Goal: Use online tool/utility: Utilize a website feature to perform a specific function

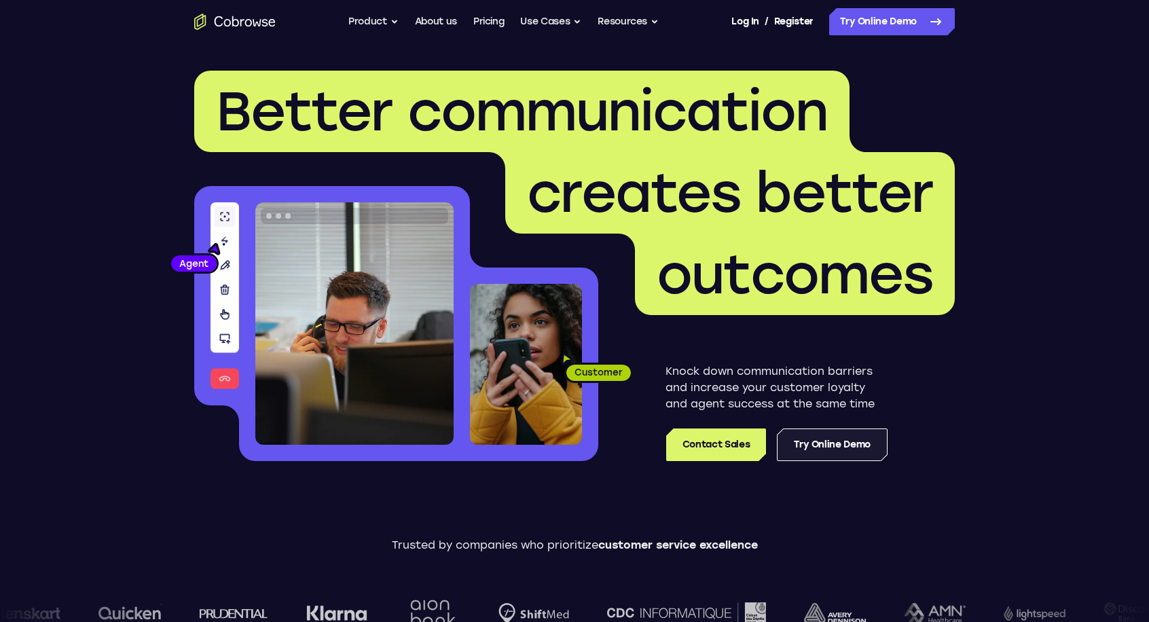
click at [821, 444] on link "Try Online Demo" at bounding box center [832, 445] width 111 height 33
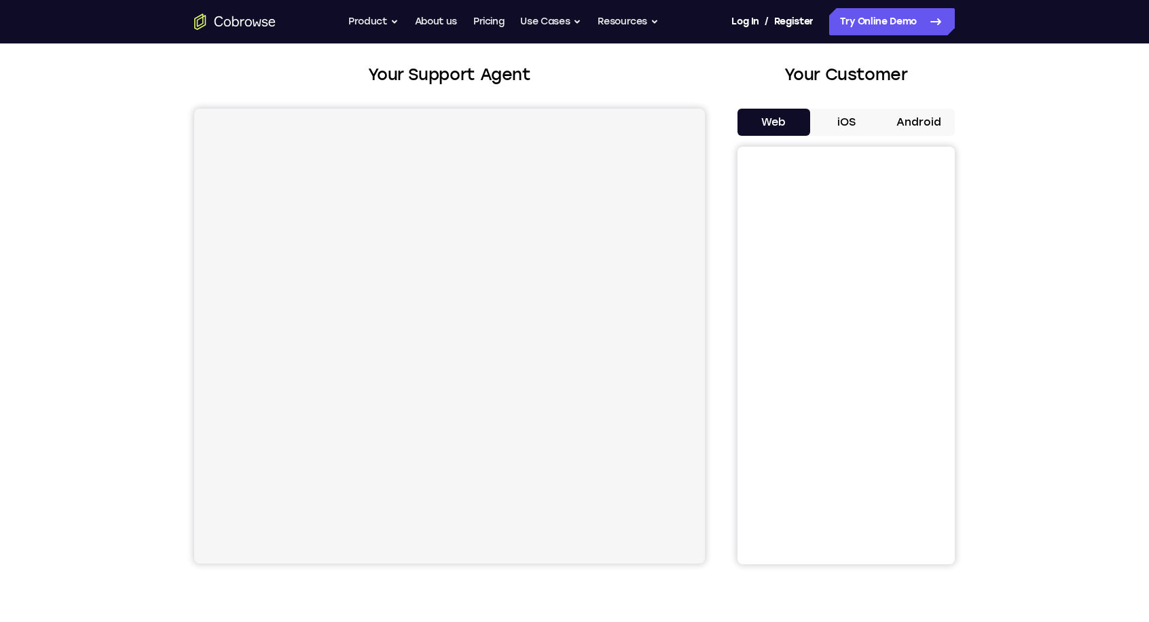
click at [860, 120] on button "iOS" at bounding box center [846, 122] width 73 height 27
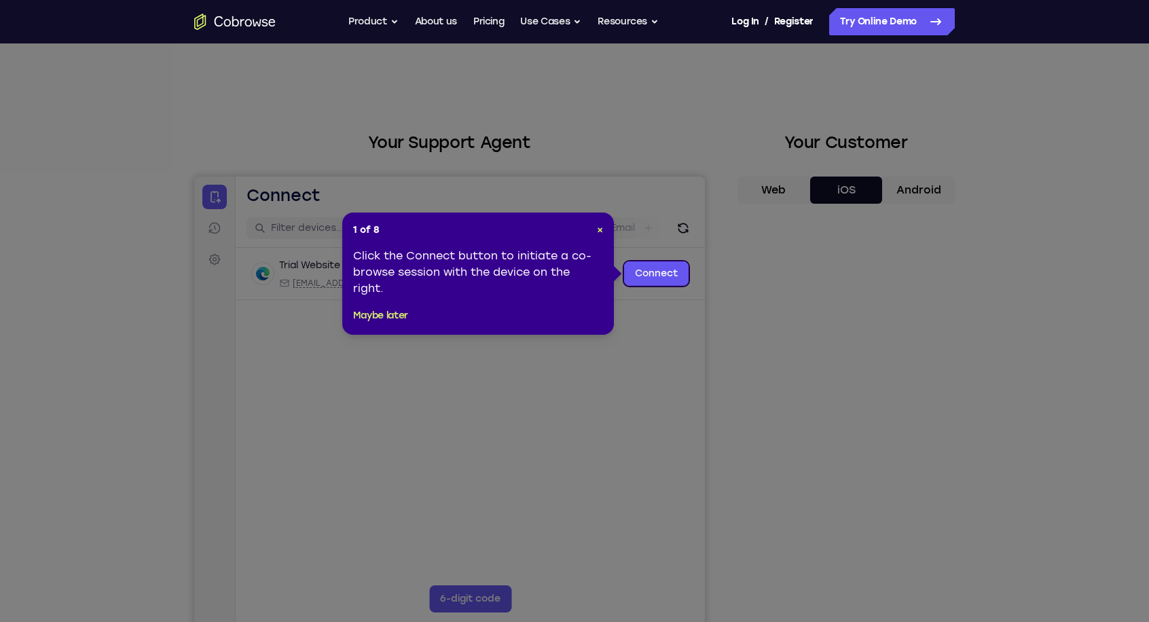
click at [816, 347] on icon at bounding box center [579, 311] width 1159 height 622
click at [601, 230] on span "×" at bounding box center [600, 230] width 6 height 12
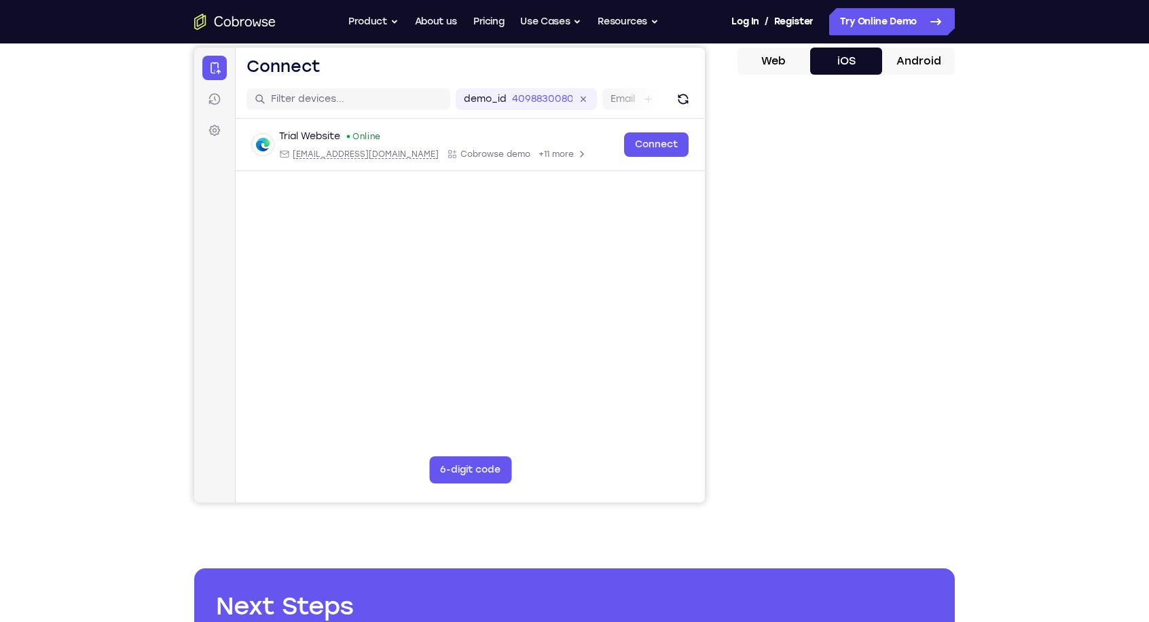
scroll to position [68, 0]
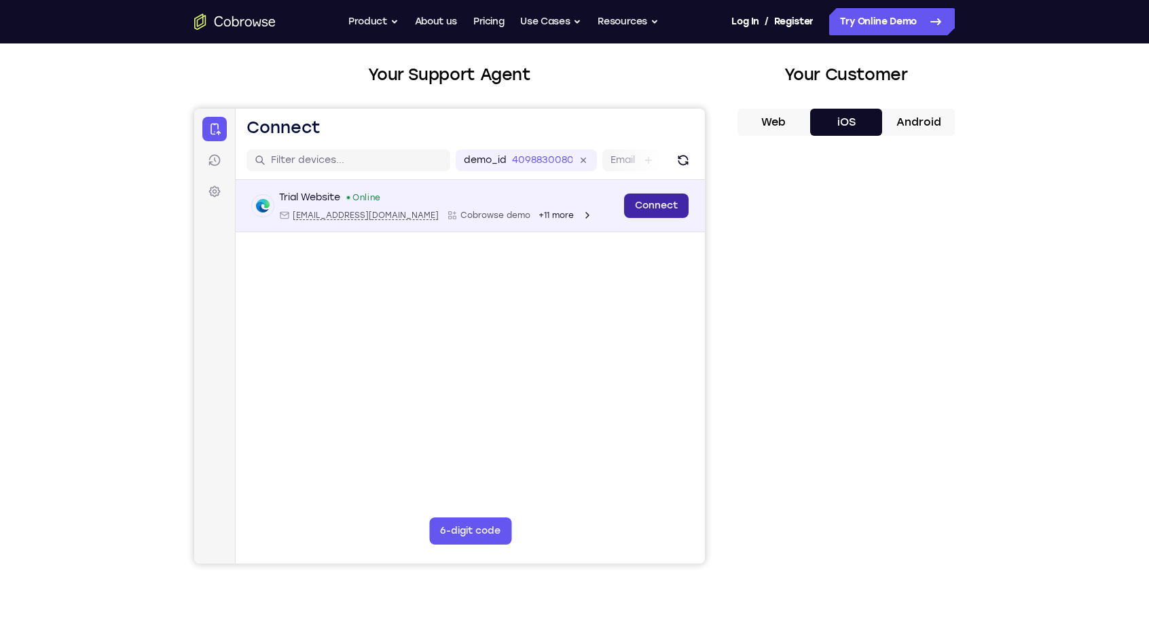
click at [659, 204] on link "Connect" at bounding box center [656, 206] width 65 height 24
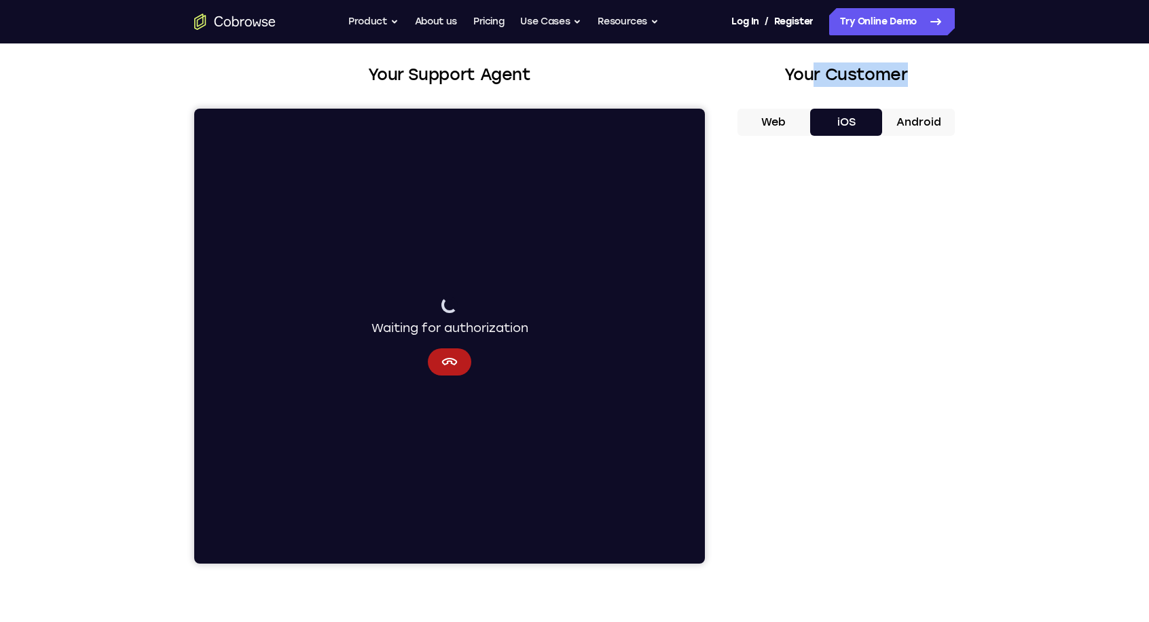
drag, startPoint x: 812, startPoint y: 78, endPoint x: 925, endPoint y: 70, distance: 113.0
click at [925, 70] on h2 "Your Customer" at bounding box center [846, 74] width 217 height 24
click at [1054, 323] on div "Your Support Agent Your Customer Web iOS Android Next Steps We’d be happy to gi…" at bounding box center [574, 424] width 1149 height 896
drag, startPoint x: 403, startPoint y: 325, endPoint x: 522, endPoint y: 331, distance: 119.7
click at [522, 331] on div "Waiting for authorization" at bounding box center [450, 317] width 157 height 41
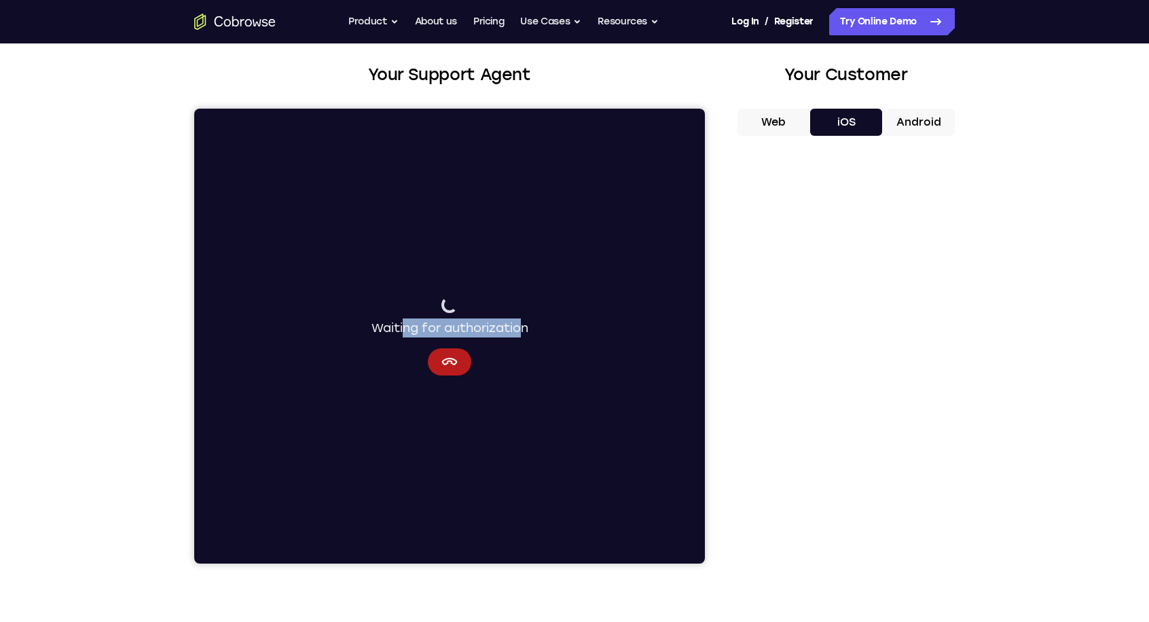
click at [1015, 396] on div "Your Support Agent Your Customer Web iOS Android Next Steps We’d be happy to gi…" at bounding box center [574, 424] width 1149 height 896
click at [518, 334] on div "Waiting for authorization" at bounding box center [450, 317] width 157 height 41
click at [458, 367] on button "Cancel" at bounding box center [449, 361] width 43 height 27
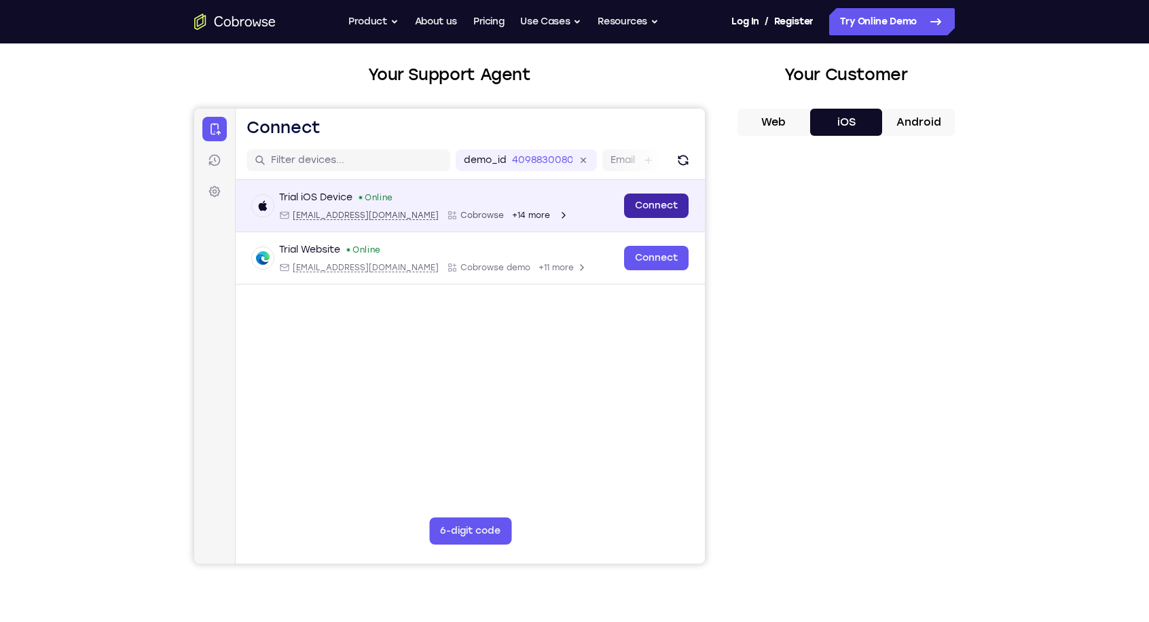
click at [672, 203] on link "Connect" at bounding box center [656, 206] width 65 height 24
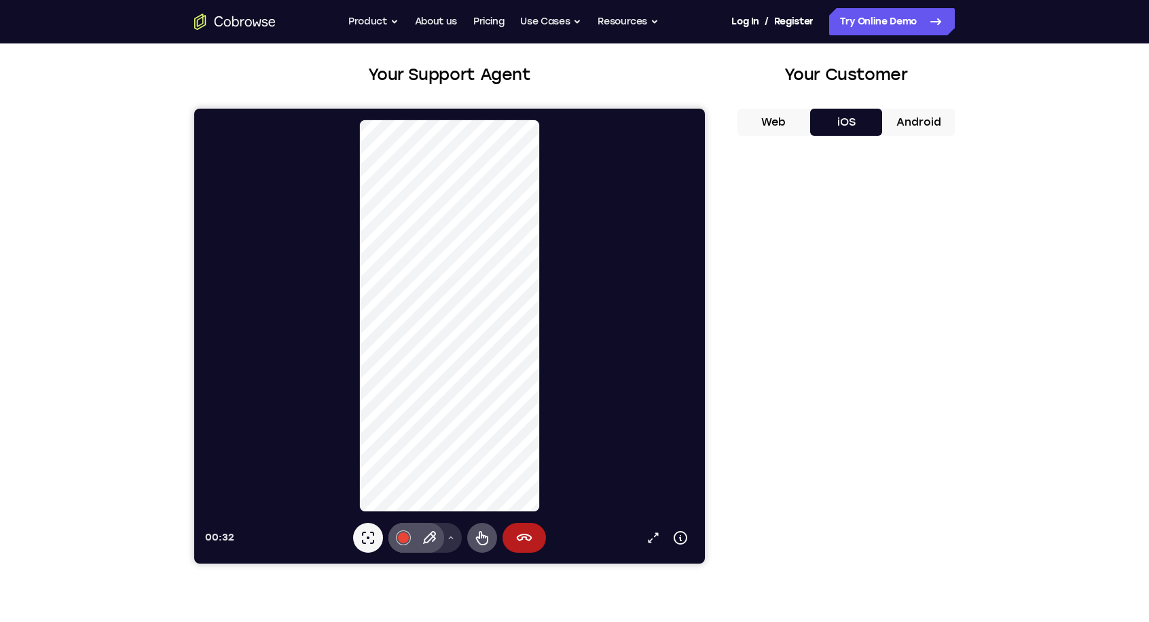
click at [452, 545] on button "Drawing tools menu" at bounding box center [451, 538] width 22 height 30
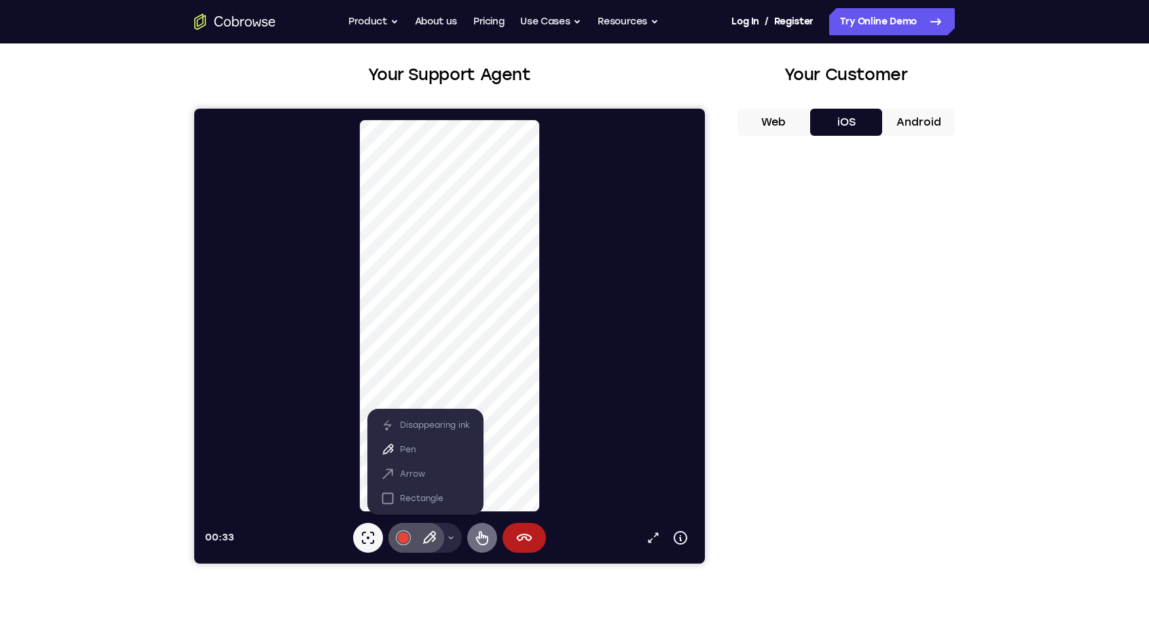
click at [477, 540] on icon at bounding box center [482, 538] width 12 height 14
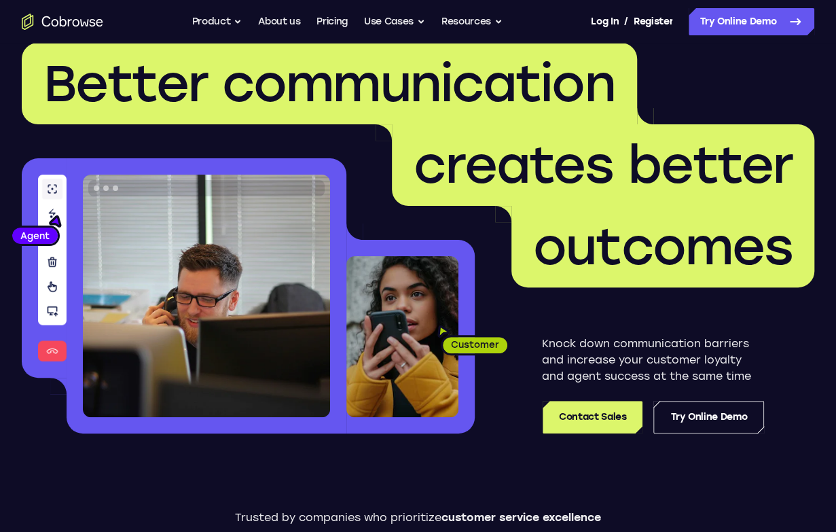
scroll to position [136, 0]
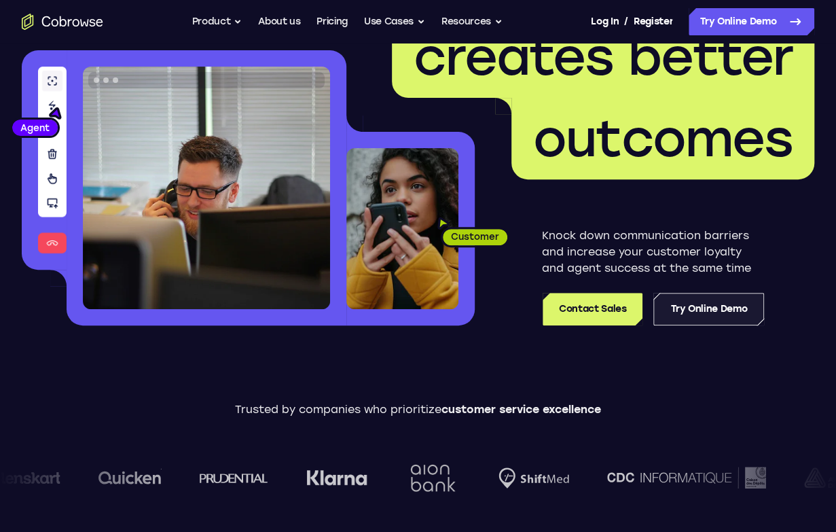
click at [699, 308] on link "Try Online Demo" at bounding box center [708, 309] width 111 height 33
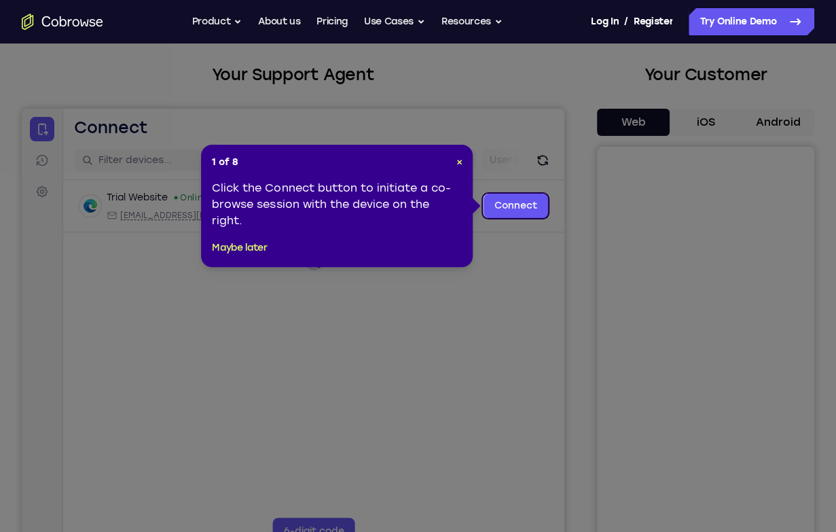
click at [543, 120] on icon at bounding box center [423, 266] width 846 height 532
click at [736, 120] on icon at bounding box center [423, 266] width 846 height 532
click at [248, 254] on button "Maybe later" at bounding box center [239, 248] width 55 height 16
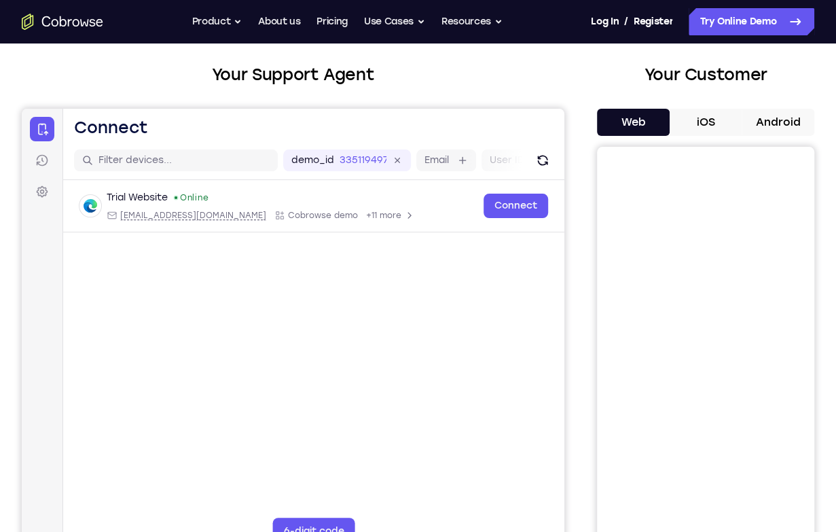
click at [700, 128] on button "iOS" at bounding box center [706, 122] width 73 height 27
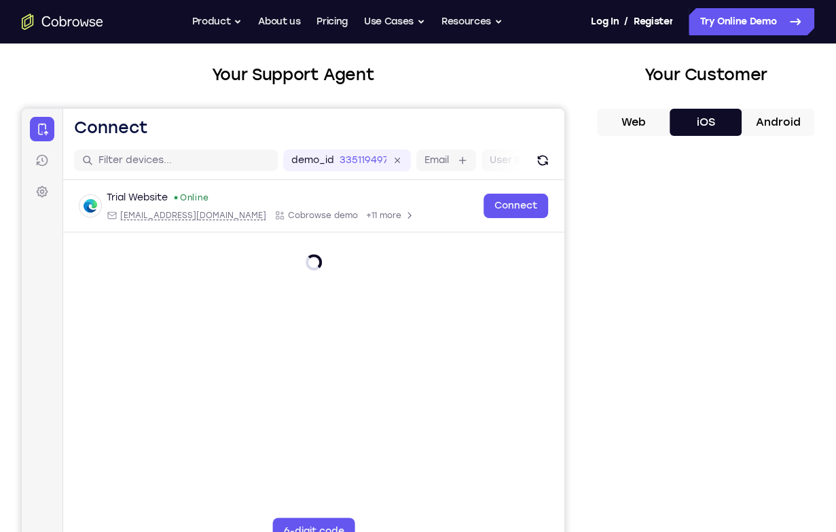
scroll to position [136, 0]
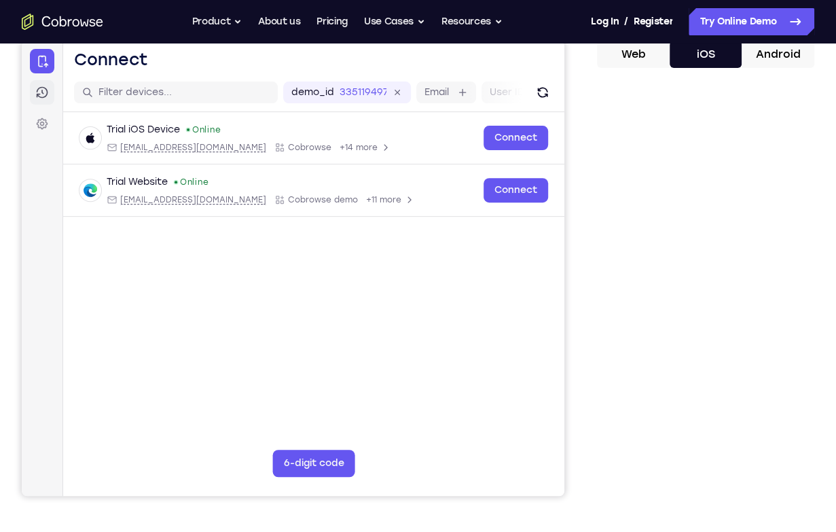
click at [35, 88] on icon at bounding box center [42, 93] width 14 height 14
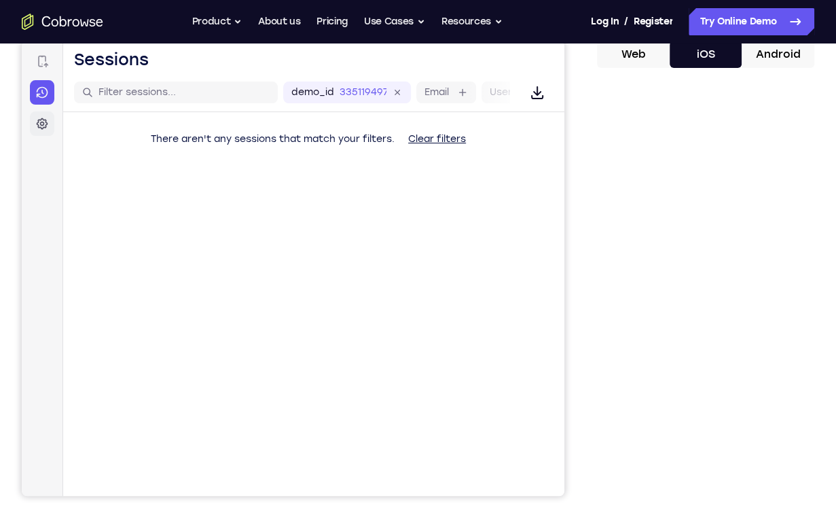
click at [41, 120] on icon at bounding box center [43, 124] width 12 height 12
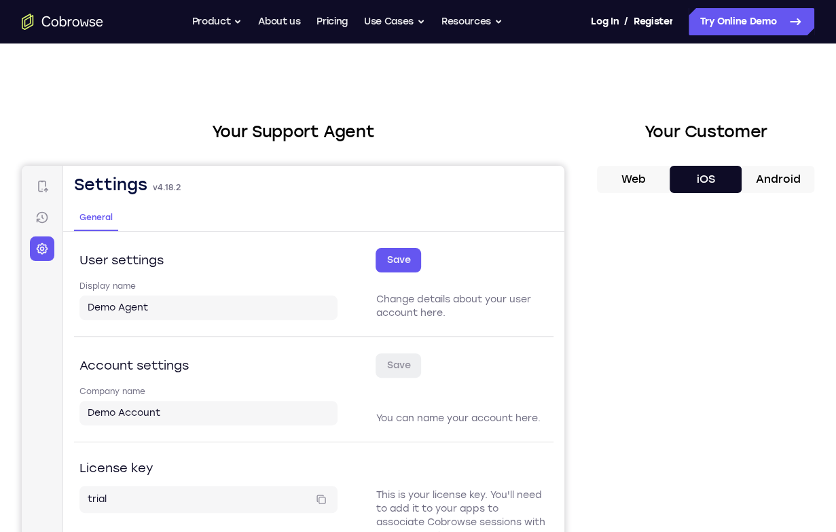
scroll to position [0, 0]
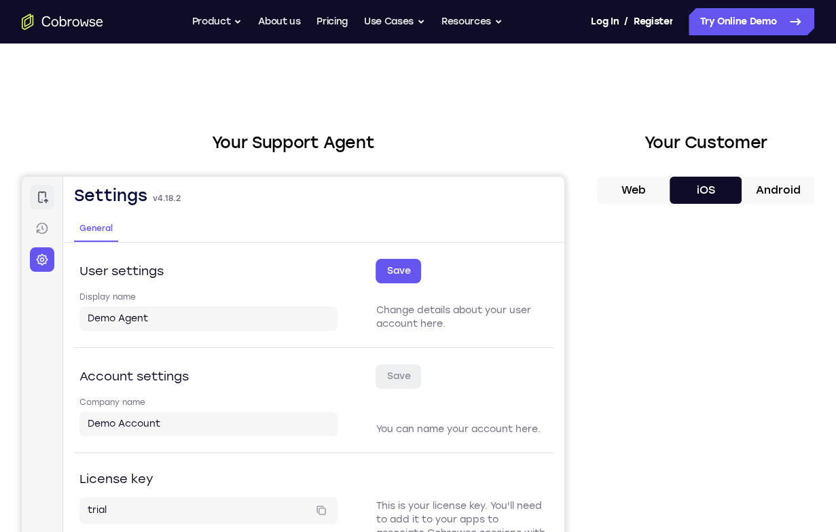
click at [50, 202] on link "Connect" at bounding box center [42, 197] width 24 height 24
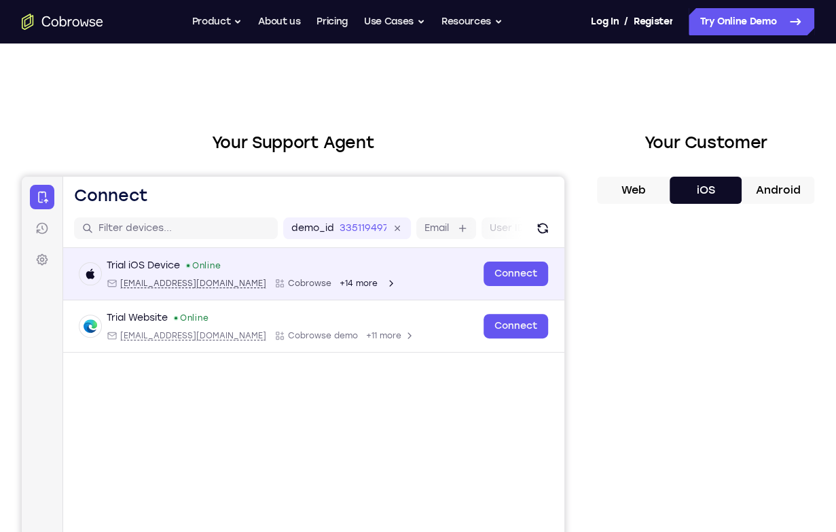
click at [321, 291] on div "Trial iOS Device Online ios@example.com Cobrowse +14 more ios@example.com Cobro…" at bounding box center [313, 274] width 501 height 52
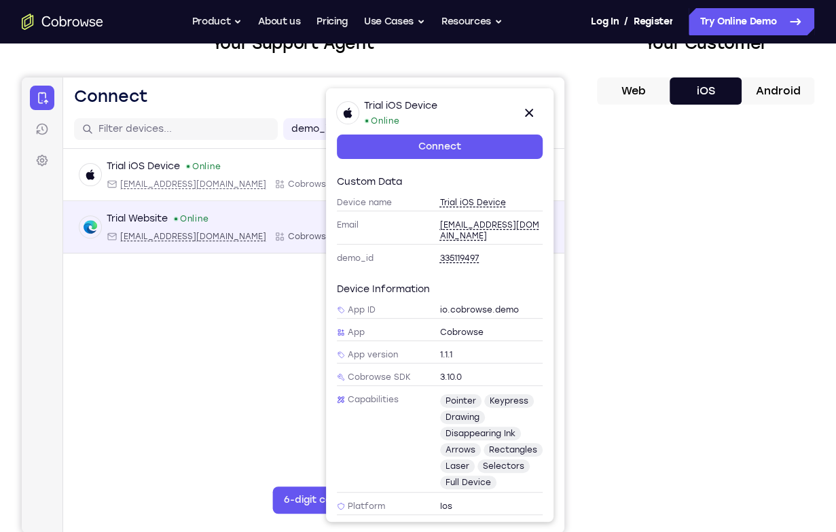
scroll to position [136, 0]
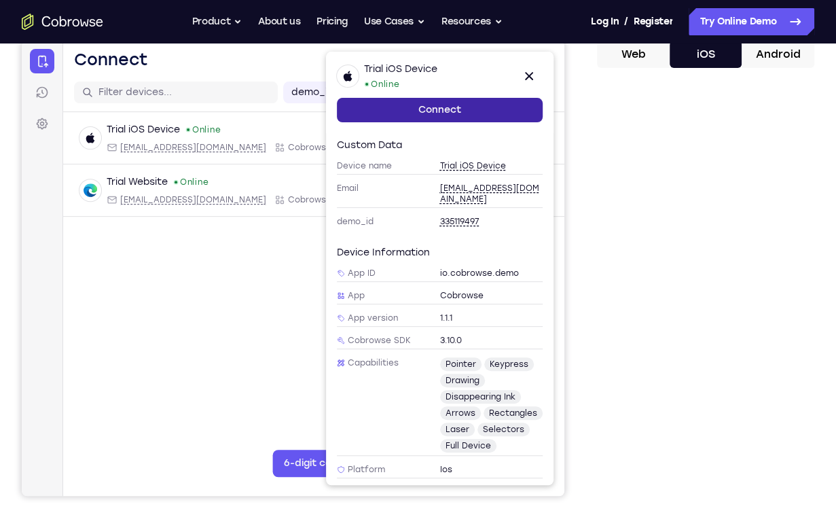
click at [432, 107] on link "Connect" at bounding box center [440, 110] width 206 height 24
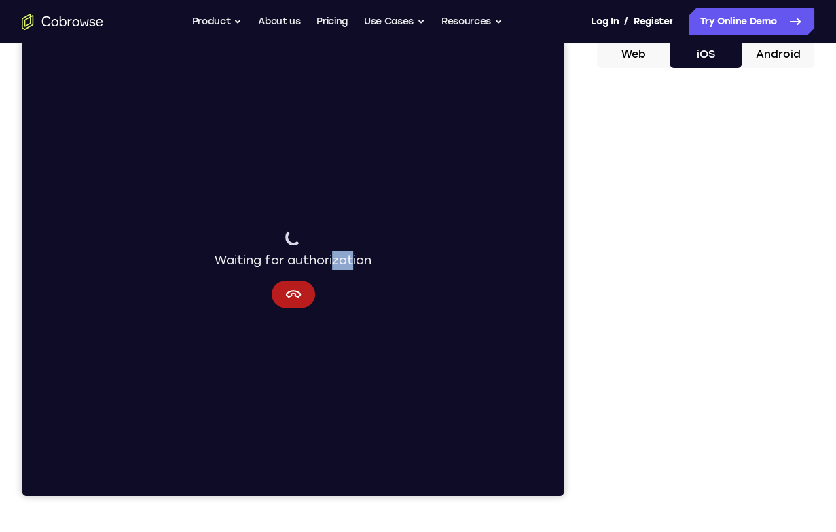
drag, startPoint x: 335, startPoint y: 257, endPoint x: 354, endPoint y: 257, distance: 19.0
click at [354, 257] on div "Waiting for authorization" at bounding box center [293, 249] width 157 height 41
drag, startPoint x: 354, startPoint y: 257, endPoint x: 358, endPoint y: 270, distance: 14.2
click at [358, 270] on div "Waiting for authorization" at bounding box center [293, 268] width 157 height 79
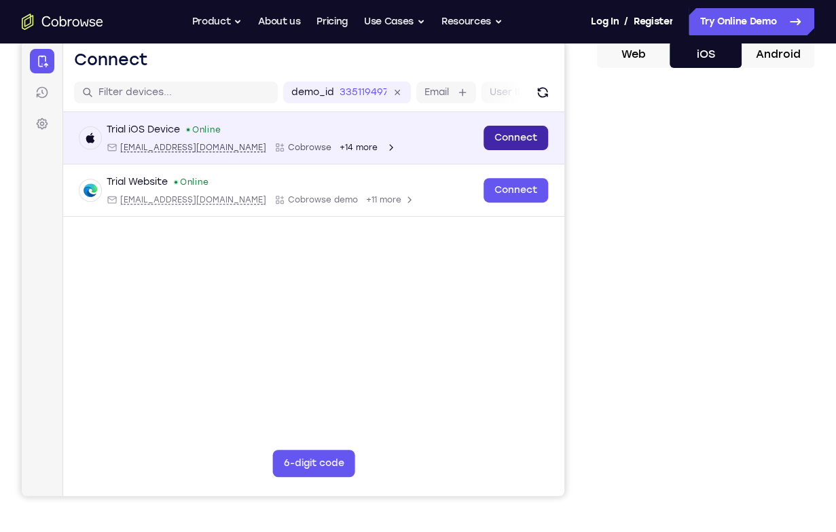
click at [524, 134] on link "Connect" at bounding box center [516, 138] width 65 height 24
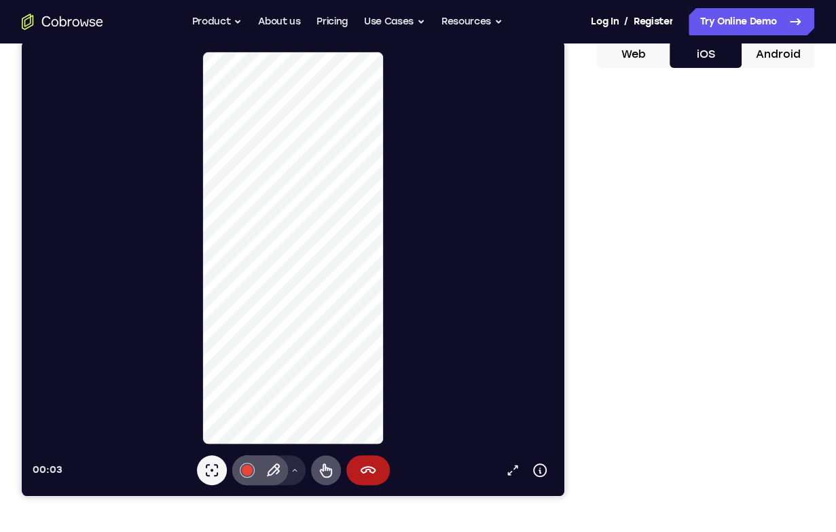
click at [307, 467] on div "Laser pointer #e94435 Pen Drawing tools menu Remote control End session" at bounding box center [293, 470] width 193 height 30
click at [297, 471] on icon at bounding box center [295, 470] width 8 height 8
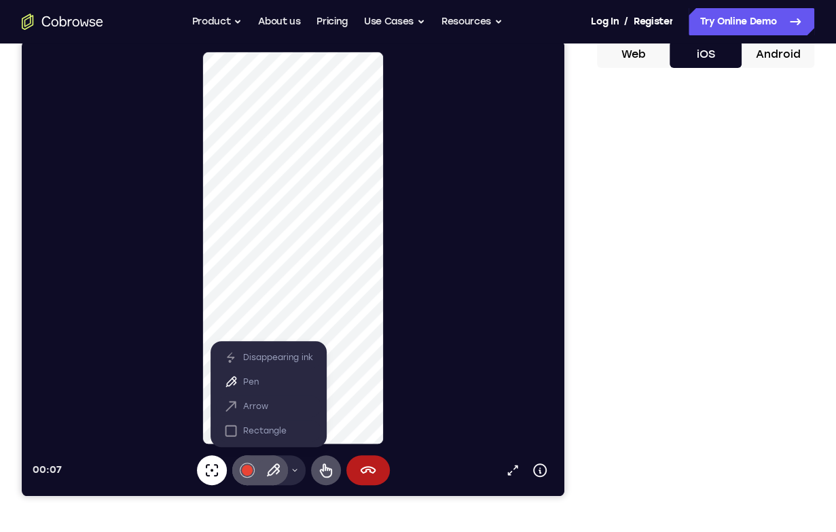
click at [211, 473] on icon at bounding box center [212, 470] width 16 height 16
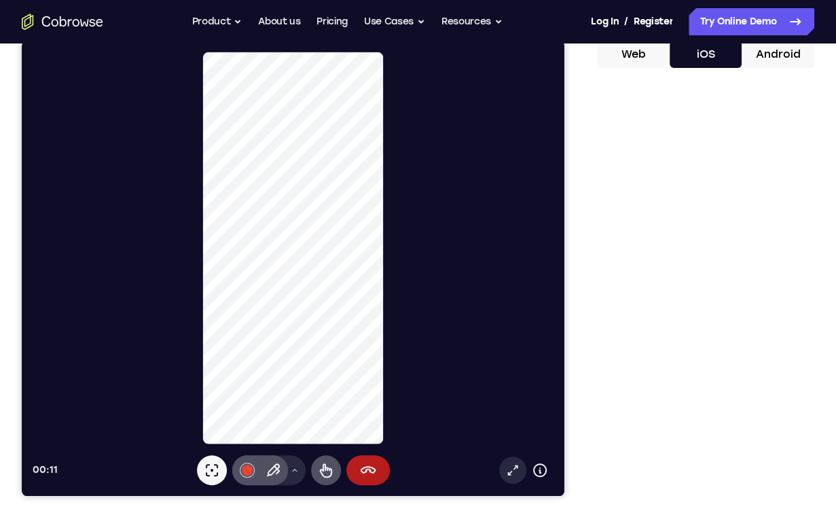
click at [518, 471] on icon at bounding box center [513, 470] width 14 height 14
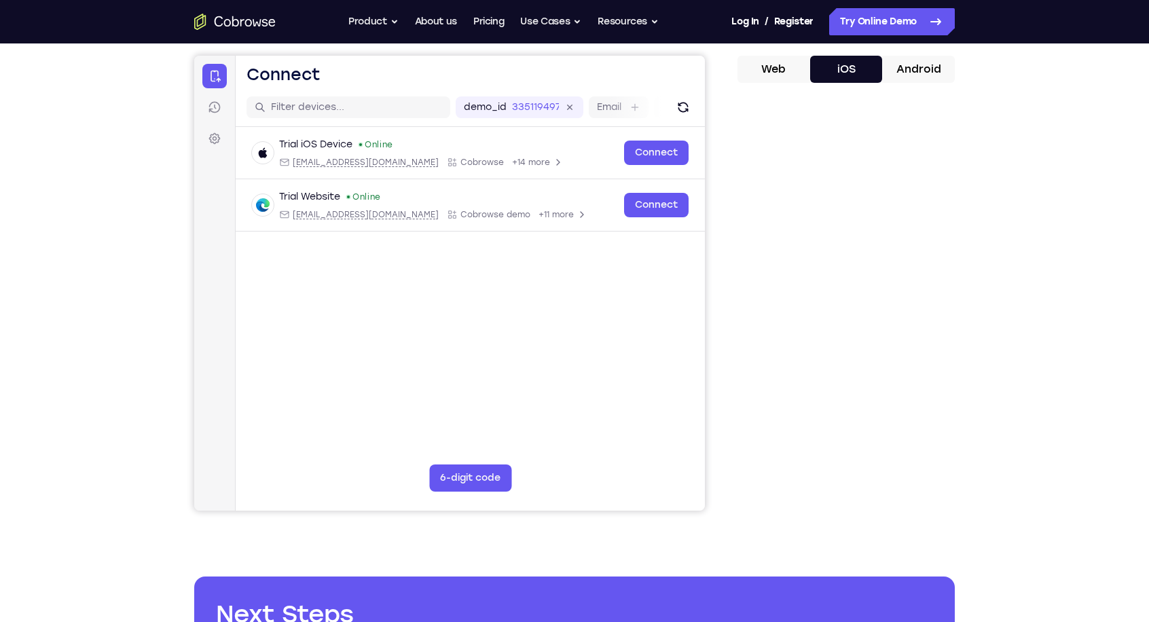
scroll to position [68, 0]
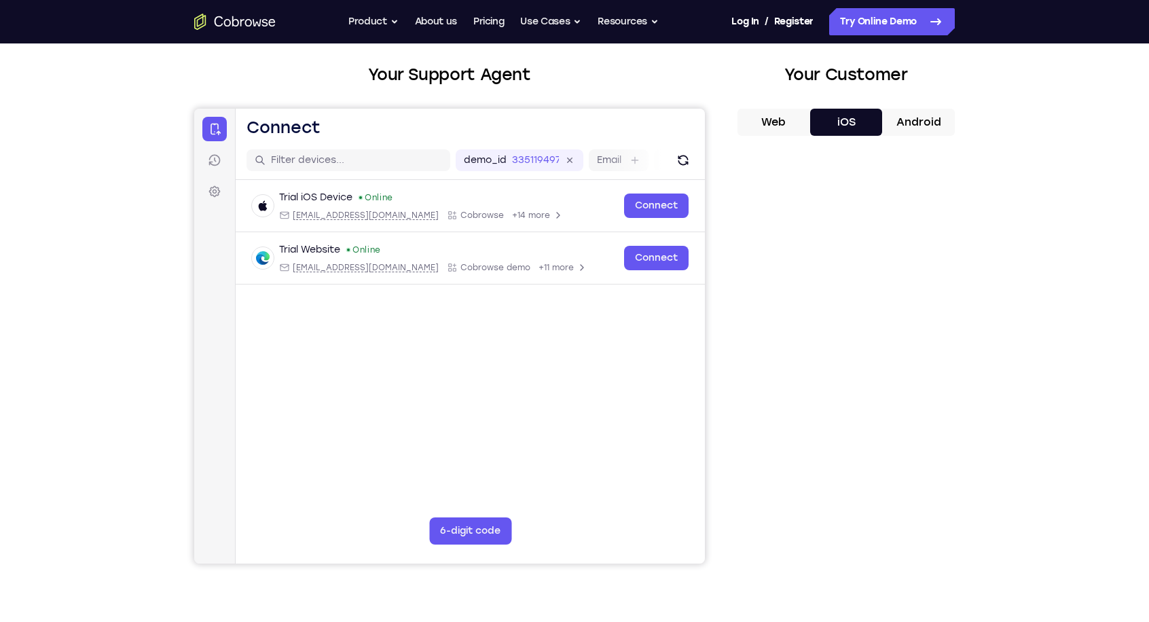
click at [835, 119] on button "Android" at bounding box center [918, 122] width 73 height 27
click at [835, 130] on button "iOS" at bounding box center [846, 122] width 73 height 27
